Goal: Transaction & Acquisition: Subscribe to service/newsletter

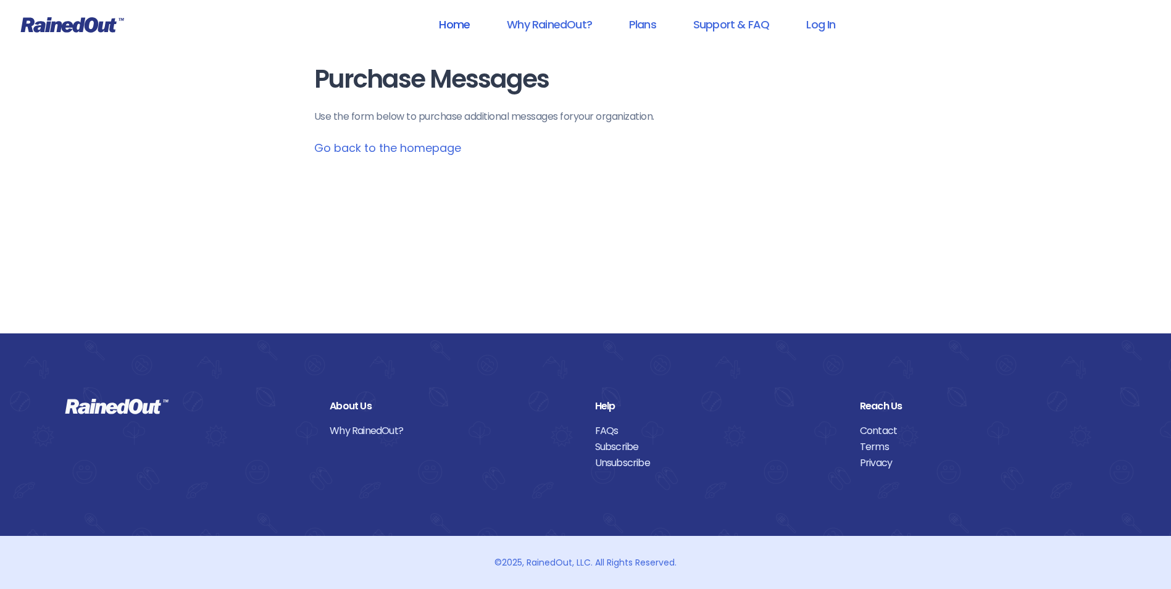
click at [460, 24] on link "Home" at bounding box center [454, 24] width 63 height 28
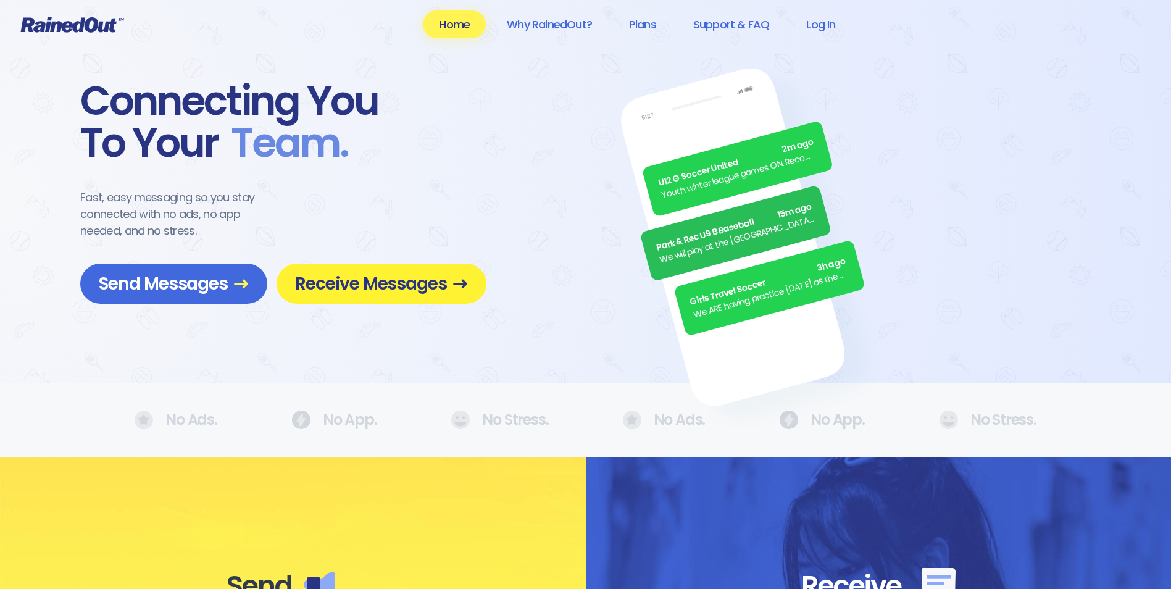
click at [305, 284] on span "Receive Messages" at bounding box center [381, 284] width 173 height 22
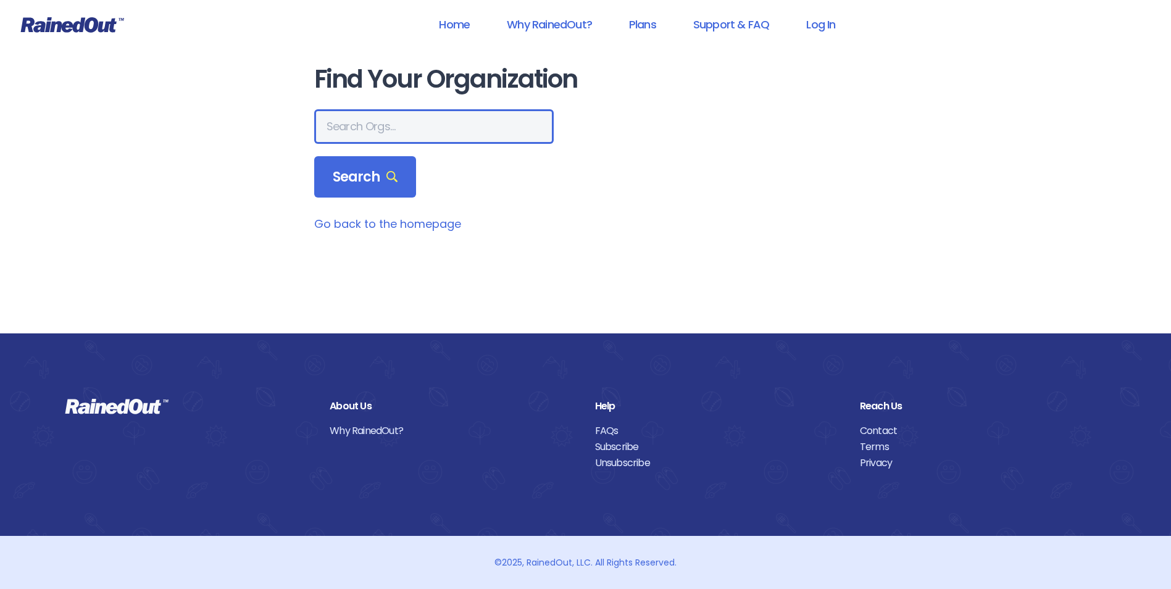
click at [372, 121] on input "text" at bounding box center [433, 126] width 239 height 35
type input "s"
type input "St, Francis Center, LBICC,Inc"
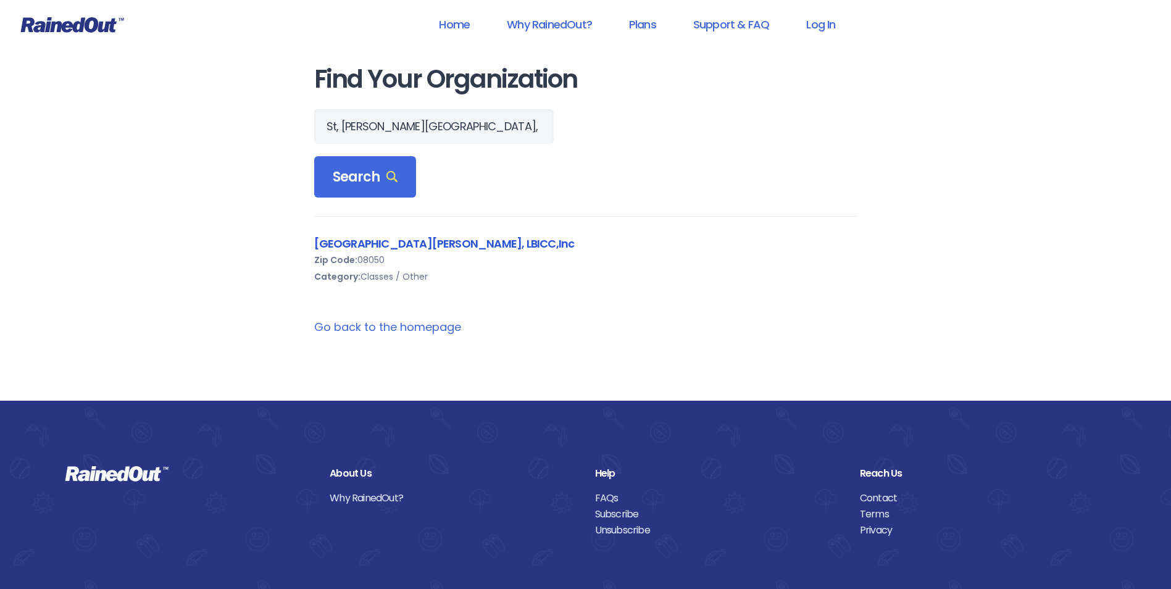
click at [347, 241] on link "St.Francis Center, LBICC,Inc" at bounding box center [444, 243] width 260 height 15
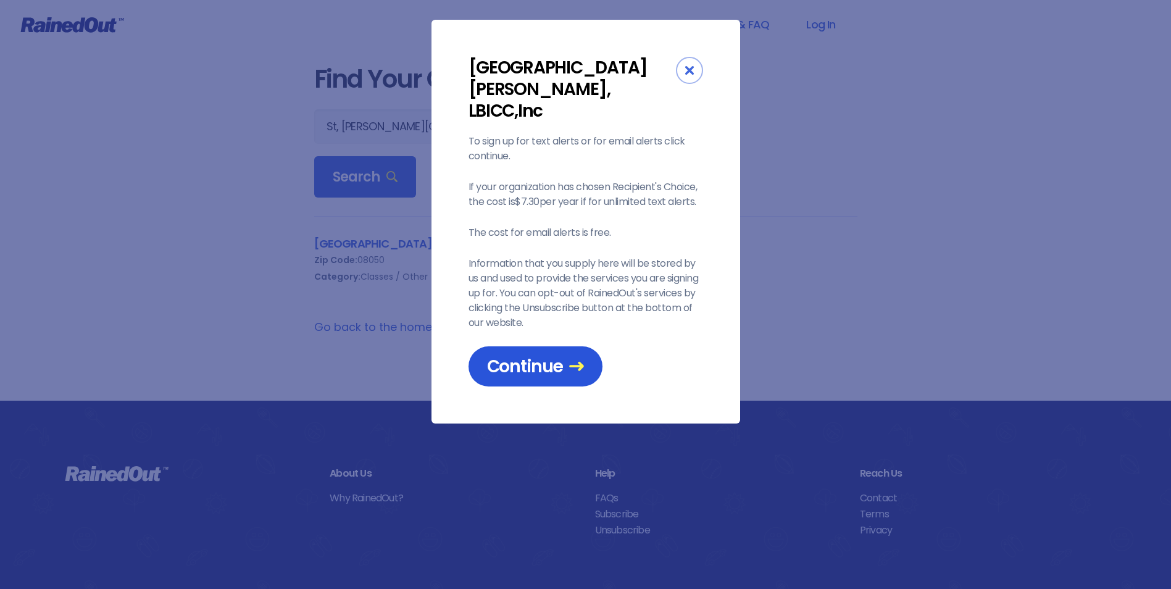
click at [525, 355] on span "Continue" at bounding box center [535, 366] width 97 height 22
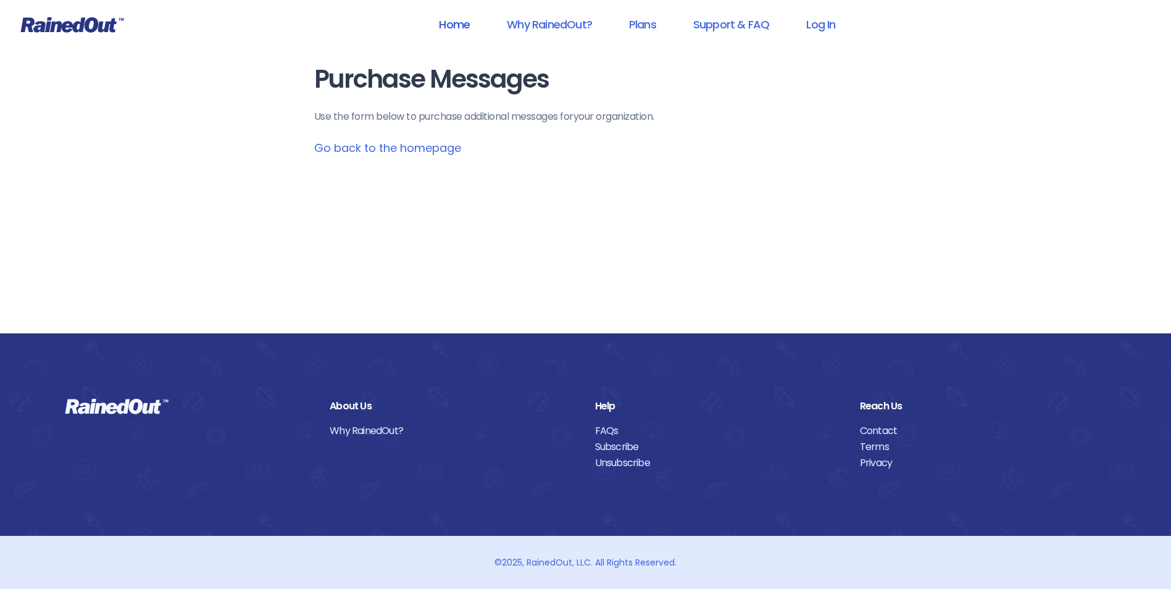
click at [444, 19] on link "Home" at bounding box center [454, 24] width 63 height 28
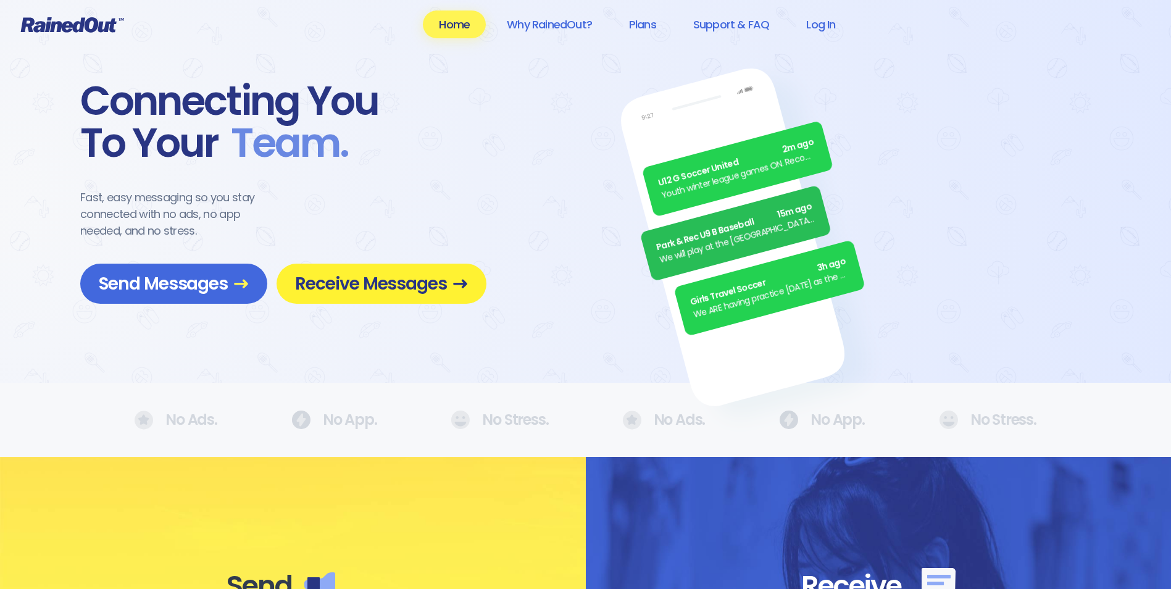
click at [381, 280] on span "Receive Messages" at bounding box center [381, 284] width 173 height 22
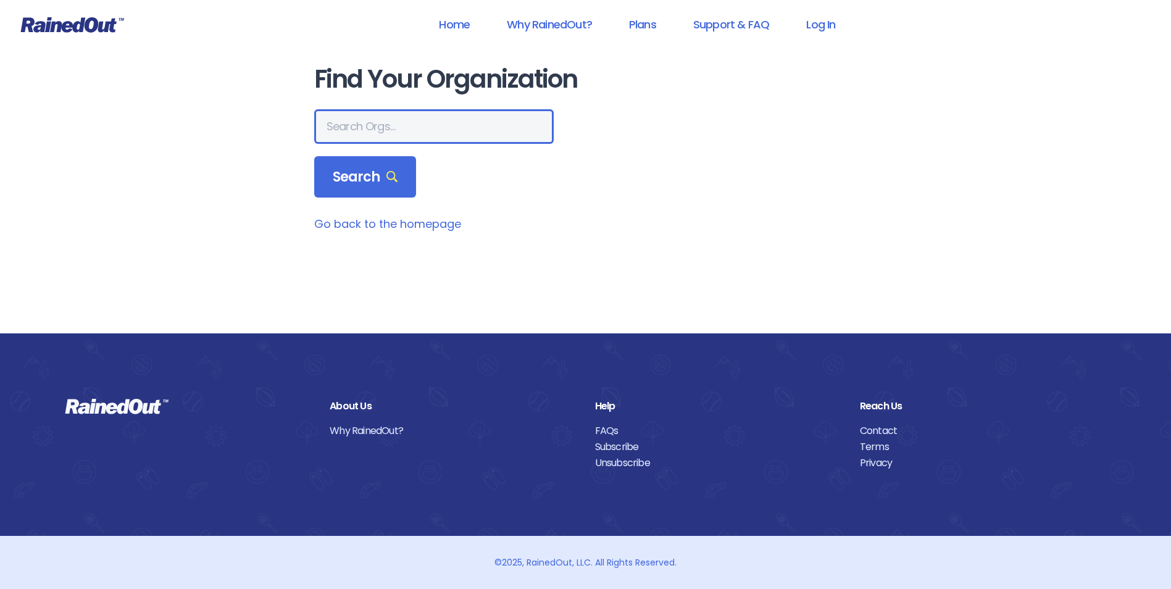
click at [370, 125] on input "text" at bounding box center [433, 126] width 239 height 35
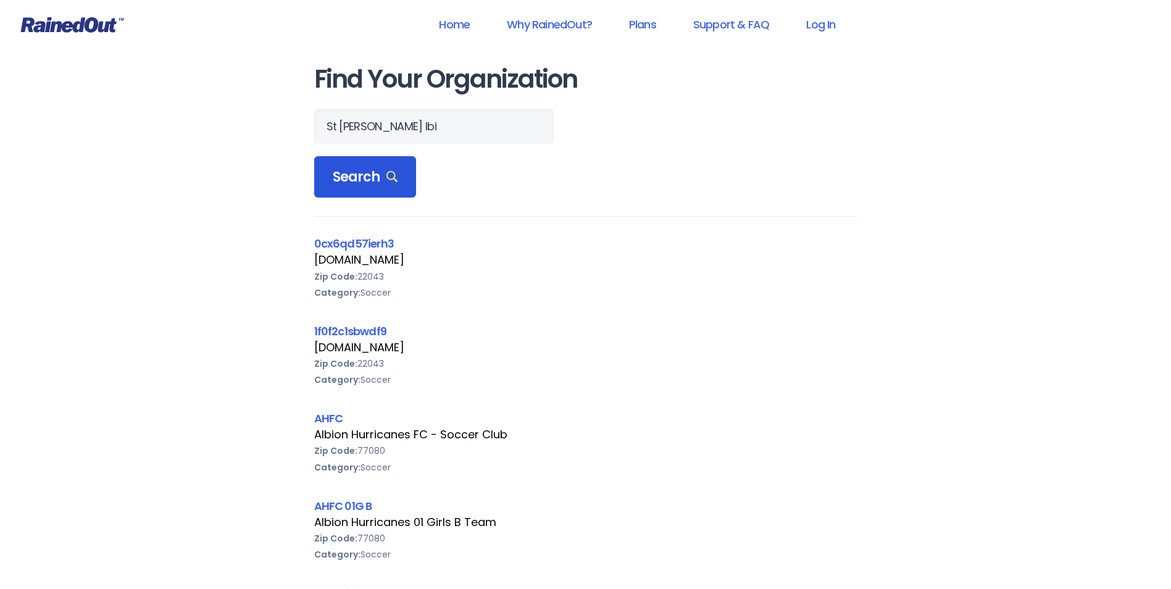
click at [368, 192] on div "Search" at bounding box center [365, 177] width 102 height 42
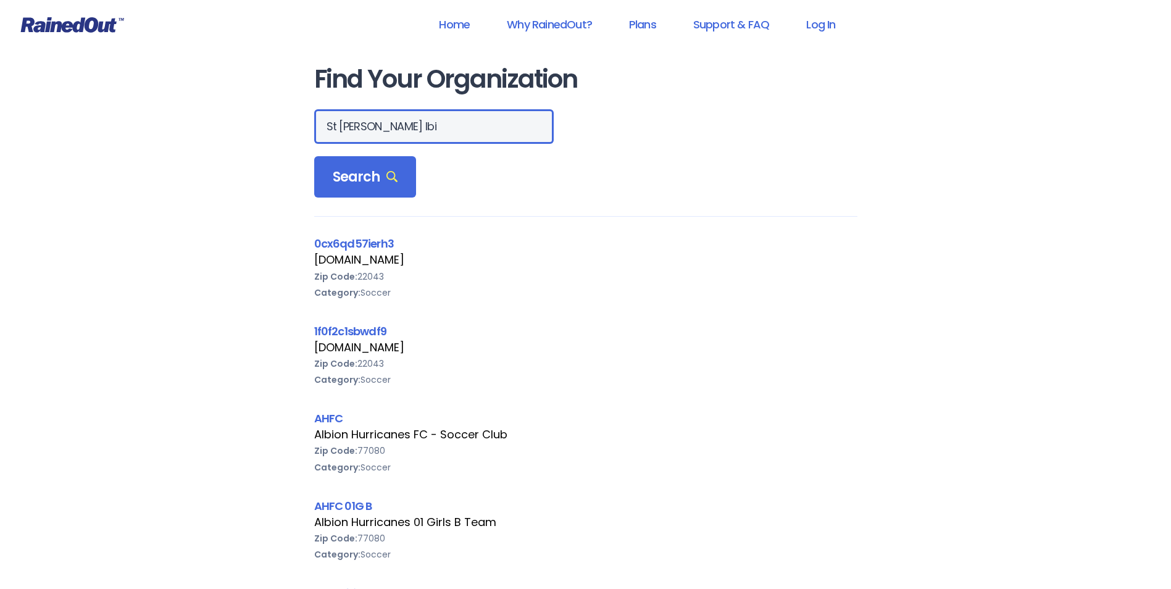
click at [397, 126] on input "St franics lbi" at bounding box center [433, 126] width 239 height 35
type input "St francis center, lbi"
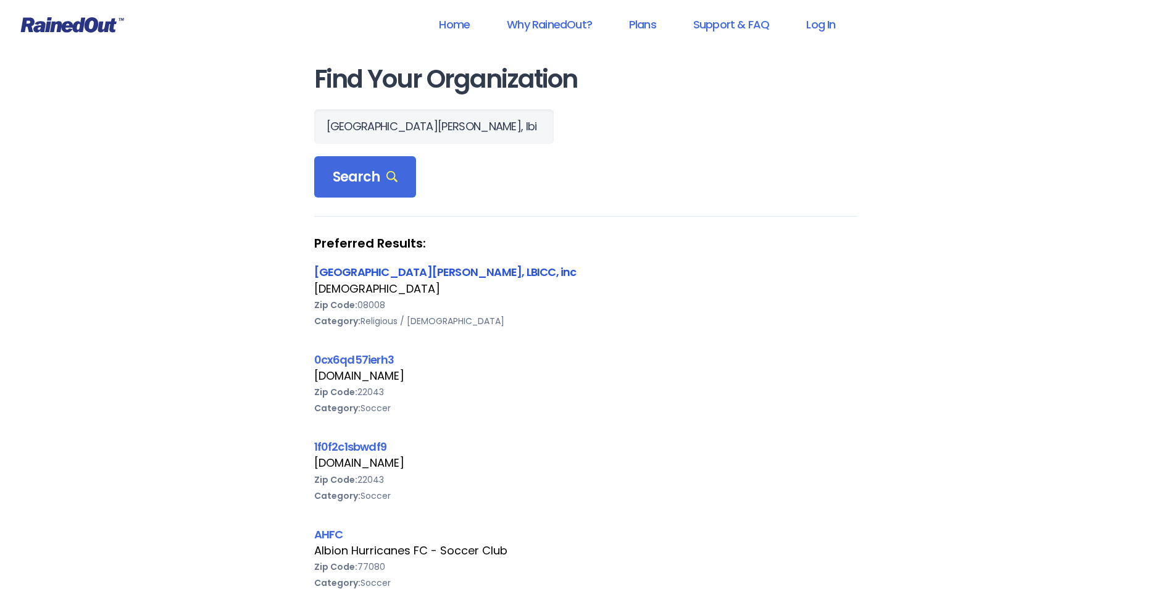
click at [359, 266] on link "[GEOGRAPHIC_DATA][PERSON_NAME], LBICC, inc" at bounding box center [445, 271] width 262 height 15
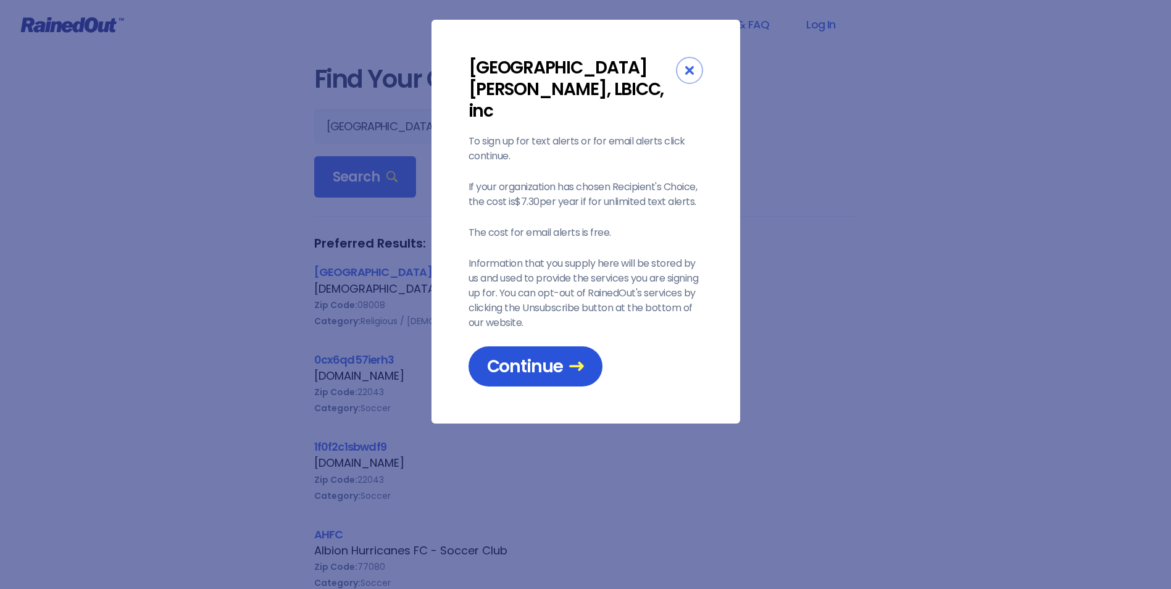
click at [531, 355] on span "Continue" at bounding box center [535, 366] width 97 height 22
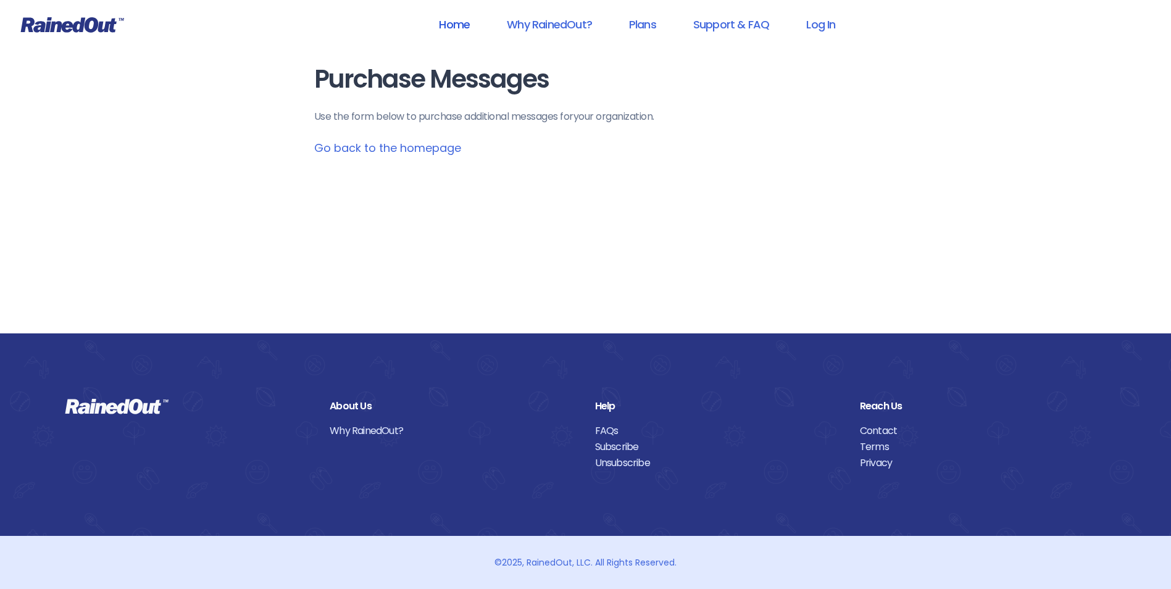
click at [460, 25] on link "Home" at bounding box center [454, 24] width 63 height 28
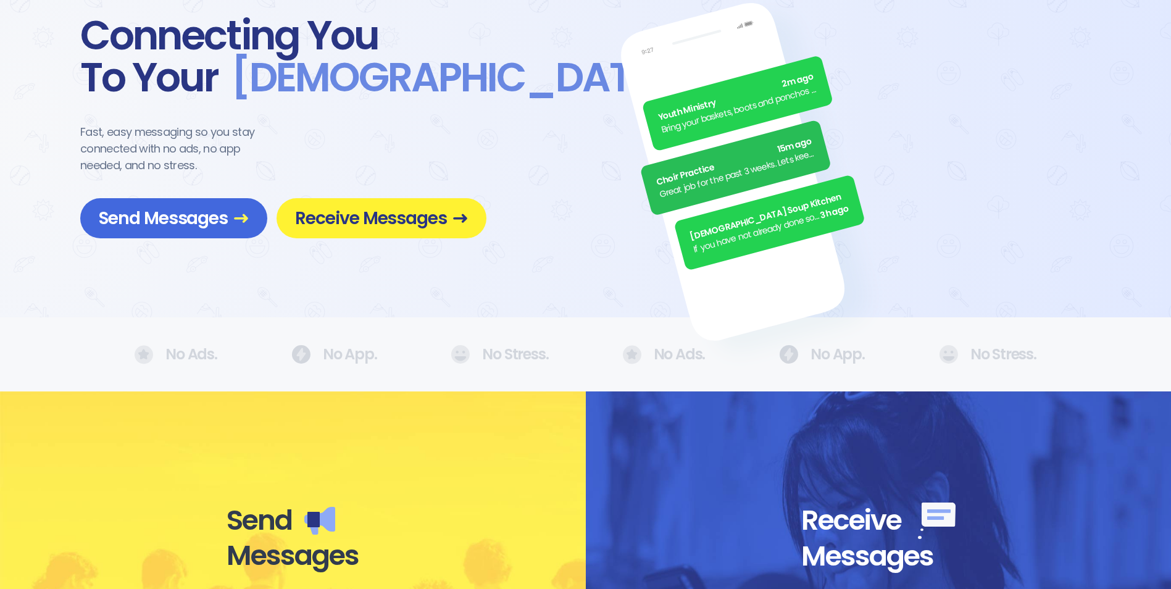
scroll to position [370, 0]
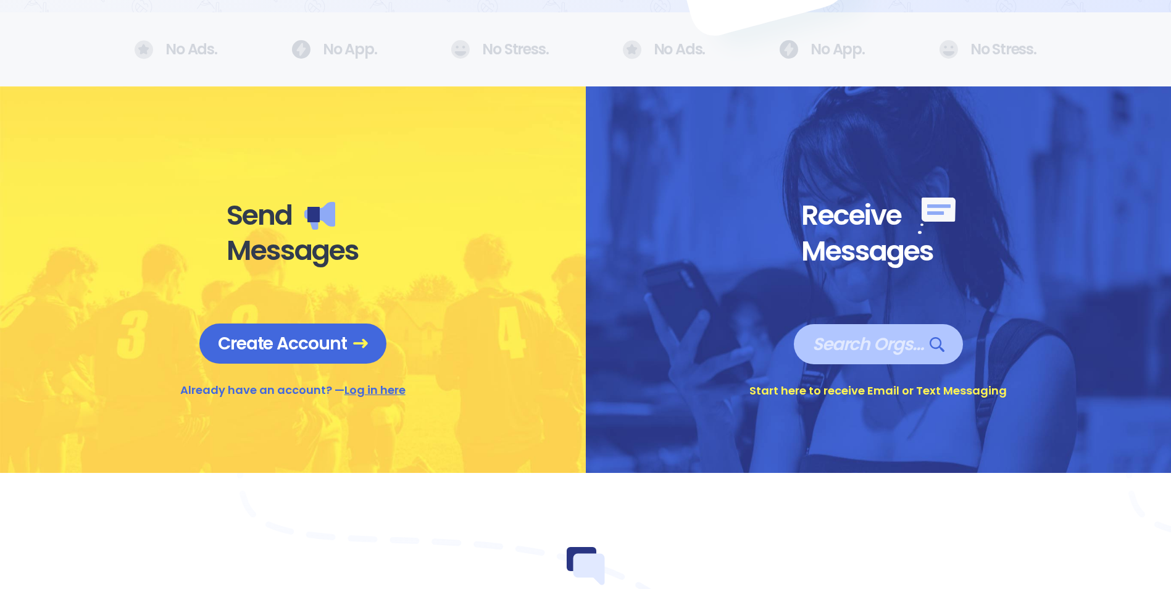
click at [816, 341] on span "Search Orgs…" at bounding box center [878, 344] width 132 height 22
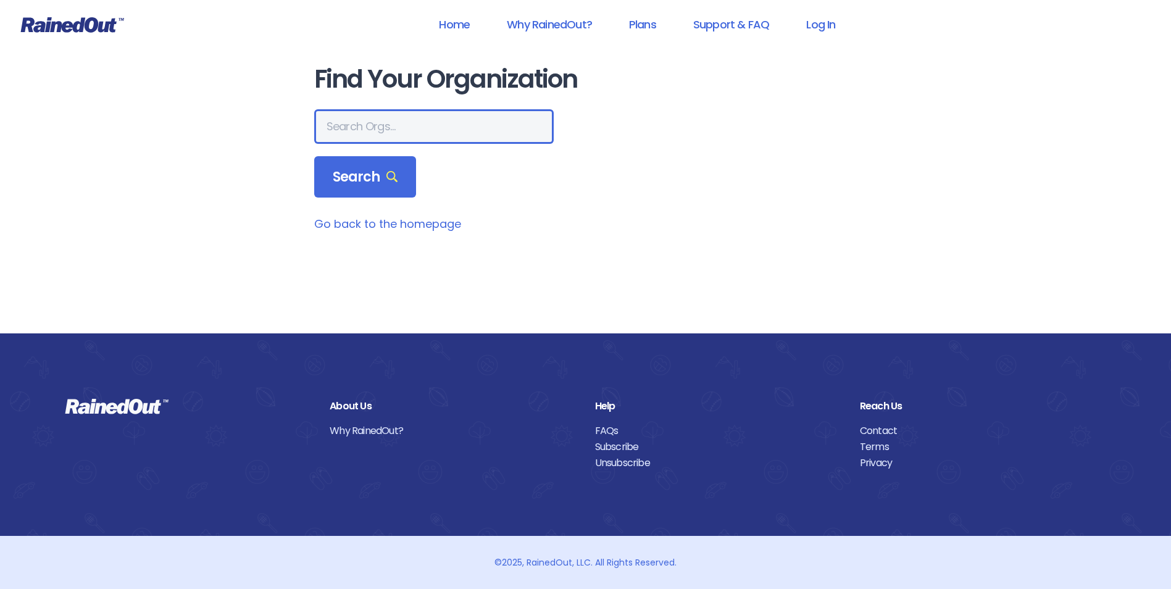
click at [368, 127] on input "text" at bounding box center [433, 126] width 239 height 35
type input "[GEOGRAPHIC_DATA][PERSON_NAME], LBICC, Inc"
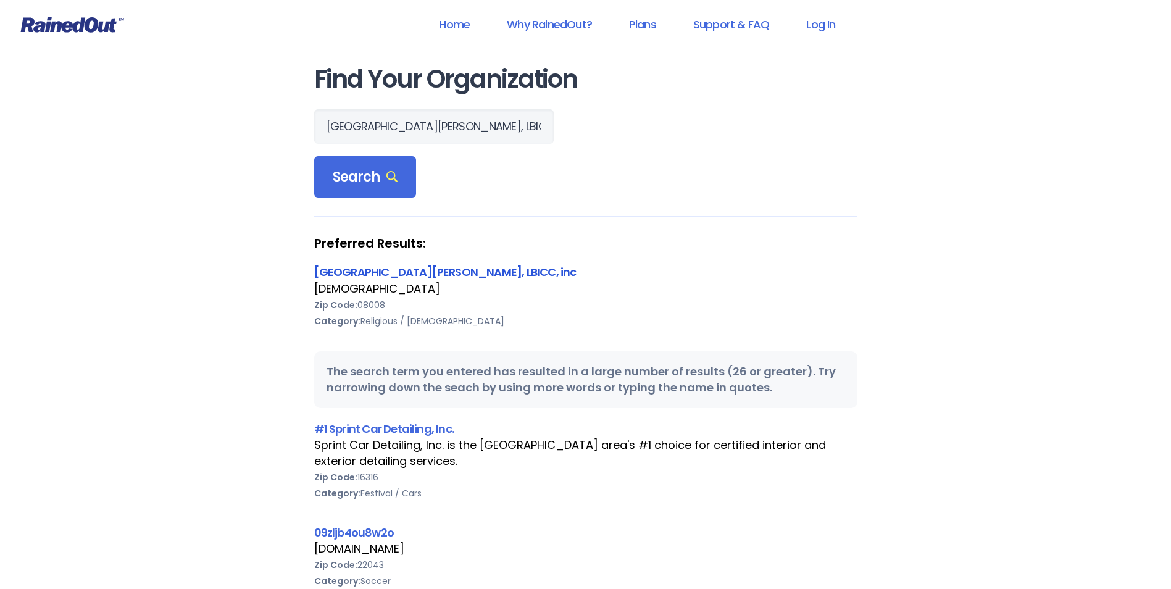
click at [416, 272] on link "[GEOGRAPHIC_DATA][PERSON_NAME], LBICC, inc" at bounding box center [445, 271] width 262 height 15
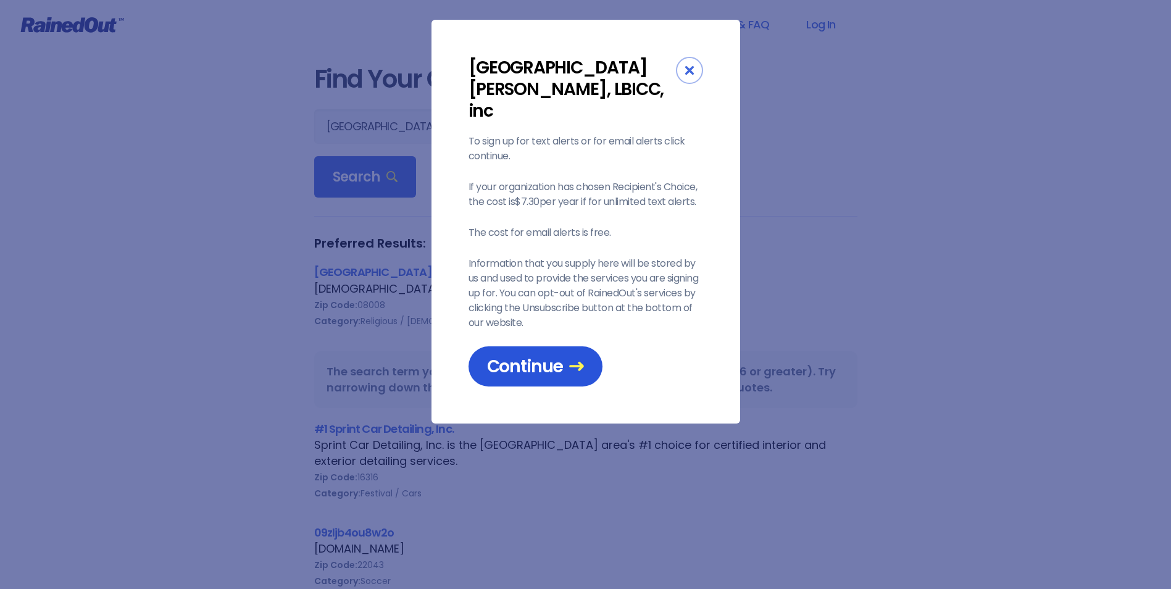
click at [507, 355] on span "Continue" at bounding box center [535, 366] width 97 height 22
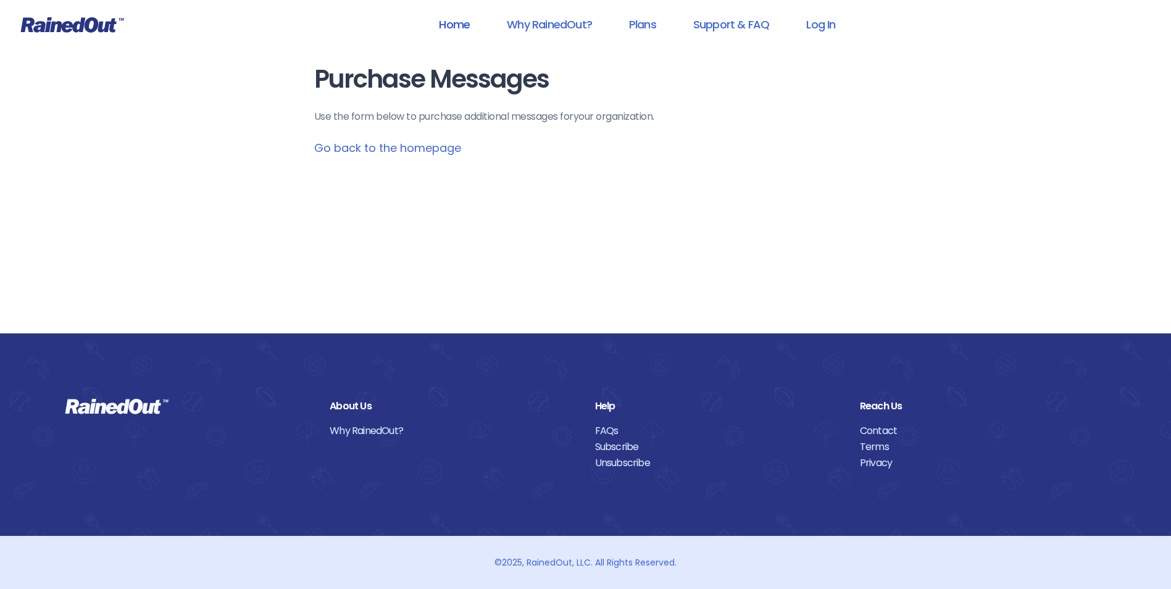
click at [449, 25] on link "Home" at bounding box center [454, 24] width 63 height 28
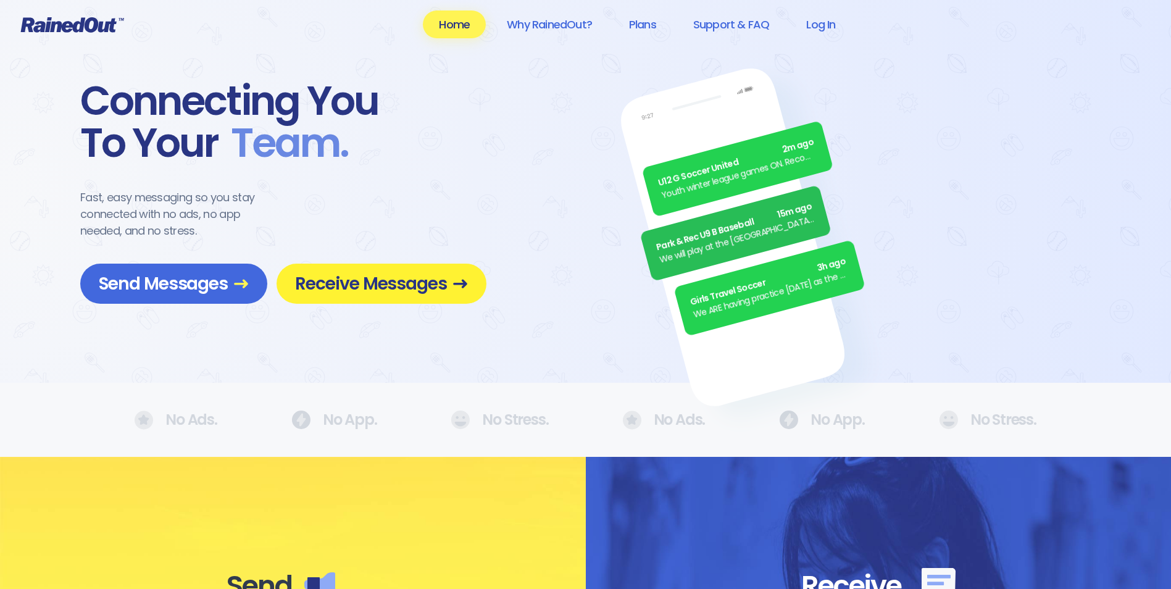
click at [338, 282] on span "Receive Messages" at bounding box center [381, 284] width 173 height 22
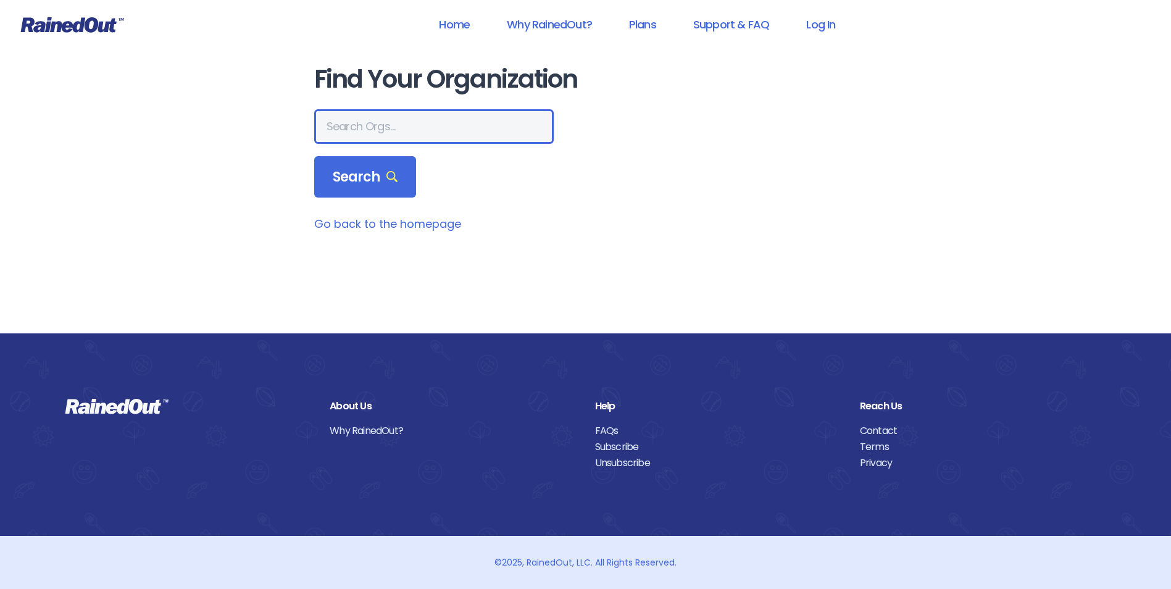
click at [384, 118] on input "text" at bounding box center [433, 126] width 239 height 35
type input "[GEOGRAPHIC_DATA][PERSON_NAME], LBICC, Inc"
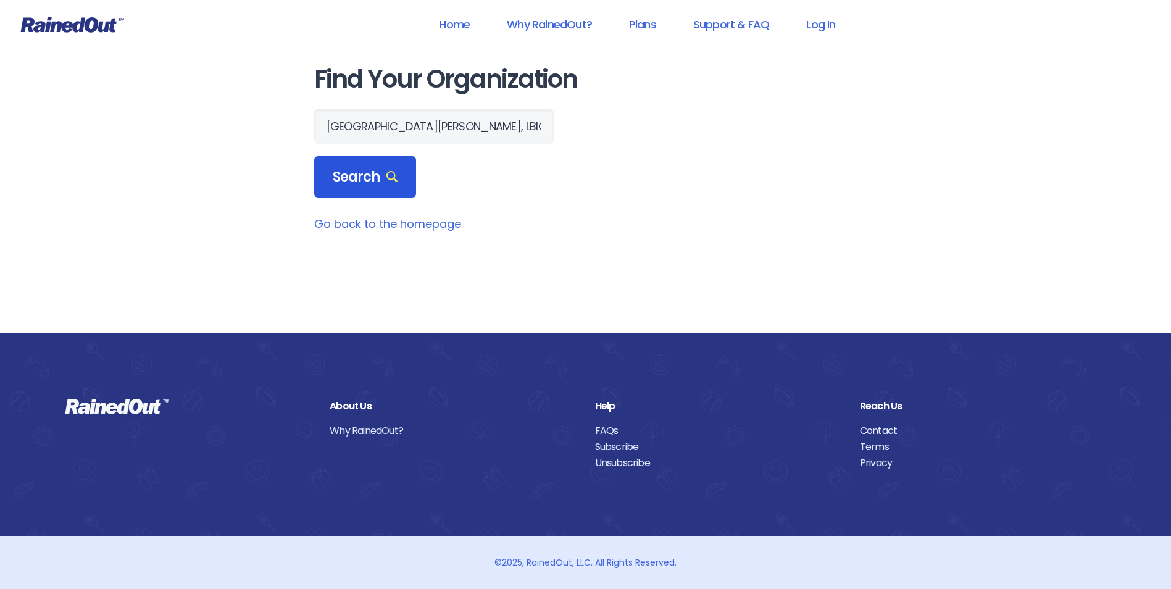
click at [353, 189] on div "Search" at bounding box center [365, 177] width 102 height 42
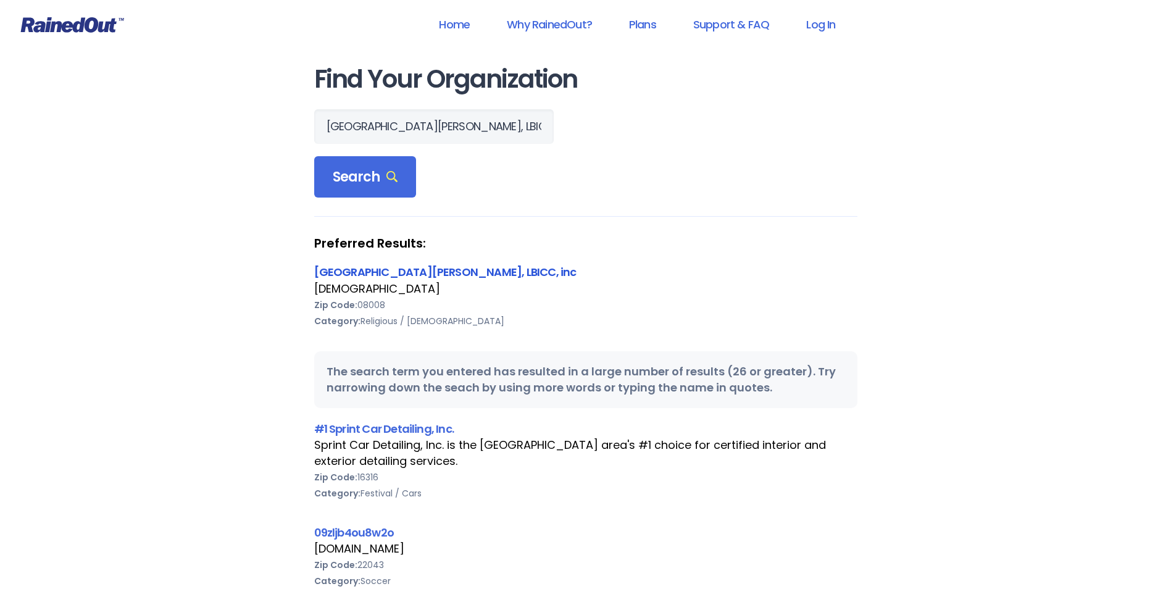
click at [329, 270] on link "[GEOGRAPHIC_DATA][PERSON_NAME], LBICC, inc" at bounding box center [445, 271] width 262 height 15
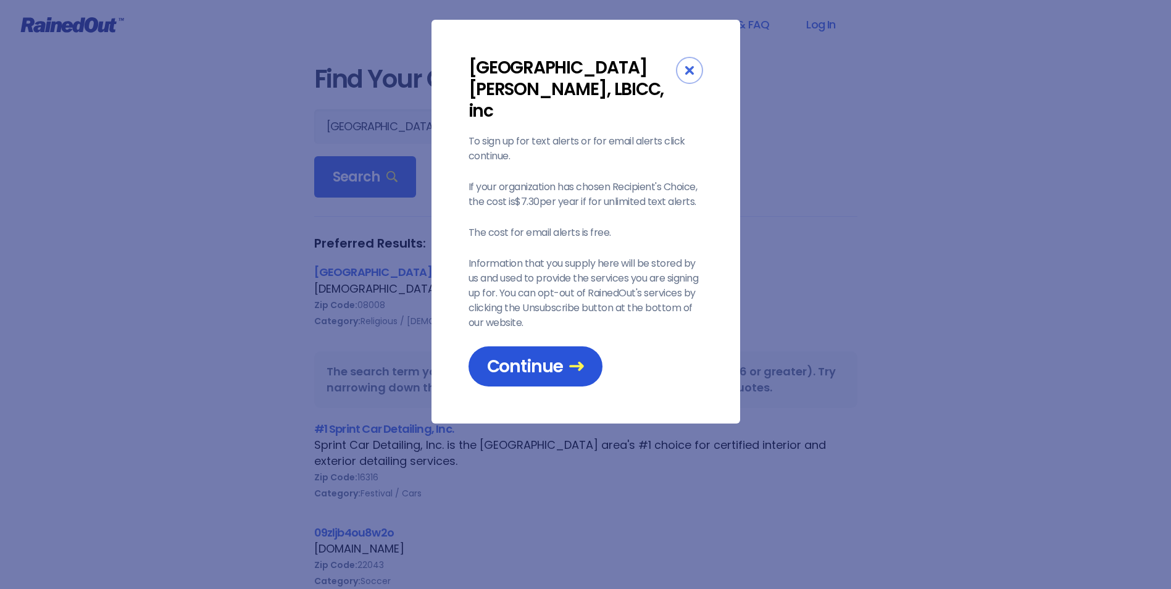
click at [537, 355] on span "Continue" at bounding box center [535, 366] width 97 height 22
